Goal: Entertainment & Leisure: Consume media (video, audio)

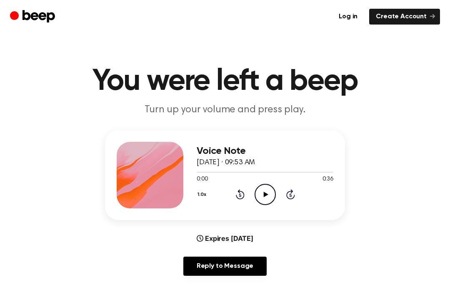
click at [265, 187] on icon "Play Audio" at bounding box center [264, 194] width 21 height 21
click at [262, 195] on icon "Play Audio" at bounding box center [264, 194] width 21 height 21
click at [266, 199] on icon "Pause Audio" at bounding box center [264, 194] width 21 height 21
click at [263, 204] on icon "Play Audio" at bounding box center [264, 194] width 21 height 21
click at [261, 199] on icon "Pause Audio" at bounding box center [264, 194] width 21 height 21
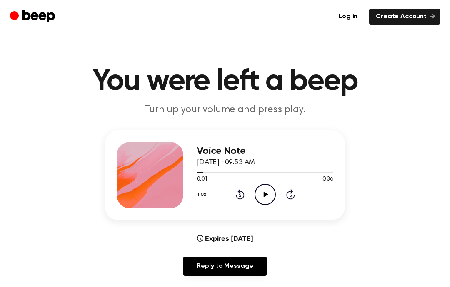
click at [249, 199] on div "1.0x Rewind 5 seconds Play Audio Skip 5 seconds" at bounding box center [265, 194] width 137 height 21
click at [268, 195] on icon "Play Audio" at bounding box center [264, 194] width 21 height 21
click at [264, 207] on div "Voice Note [DATE] · 09:53 AM 0:36 0:36 Your browser does not support the [objec…" at bounding box center [265, 175] width 137 height 67
click at [268, 200] on icon "Play Audio" at bounding box center [264, 194] width 21 height 21
click at [268, 194] on icon "Pause Audio" at bounding box center [264, 194] width 21 height 21
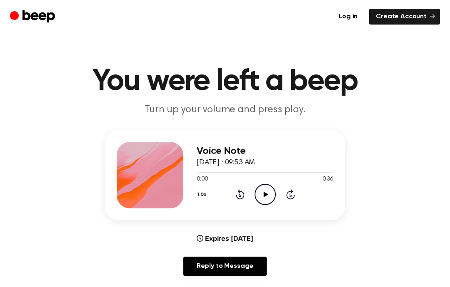
click at [270, 188] on icon "Play Audio" at bounding box center [264, 194] width 21 height 21
click at [257, 196] on icon "Play Audio" at bounding box center [264, 194] width 21 height 21
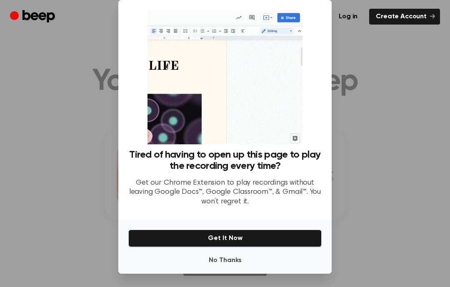
scroll to position [33, 0]
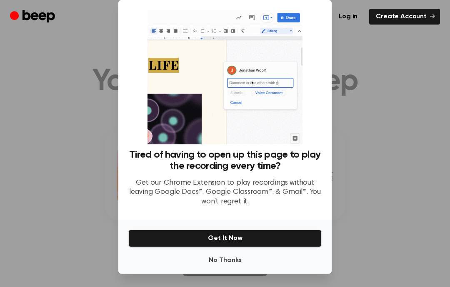
click at [243, 259] on button "No Thanks" at bounding box center [224, 260] width 193 height 17
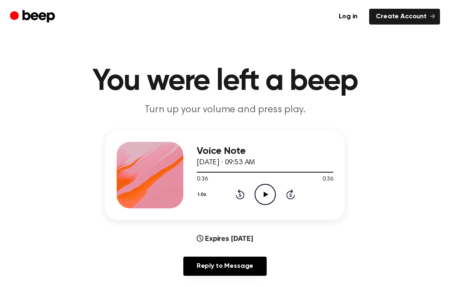
click at [268, 197] on icon "Play Audio" at bounding box center [264, 194] width 21 height 21
click at [263, 184] on circle at bounding box center [265, 194] width 20 height 20
click at [261, 204] on circle at bounding box center [265, 194] width 20 height 20
click at [263, 199] on icon "Play Audio" at bounding box center [264, 194] width 21 height 21
